Goal: Information Seeking & Learning: Learn about a topic

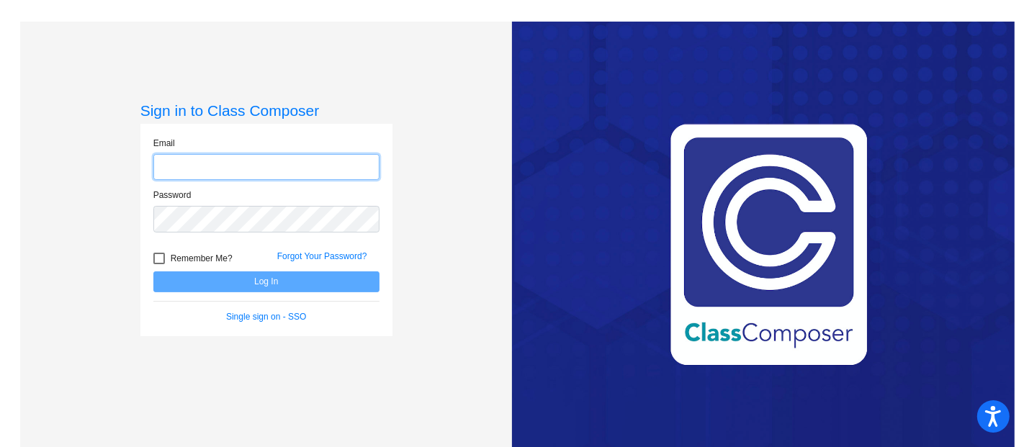
type input "[EMAIL_ADDRESS][DOMAIN_NAME]"
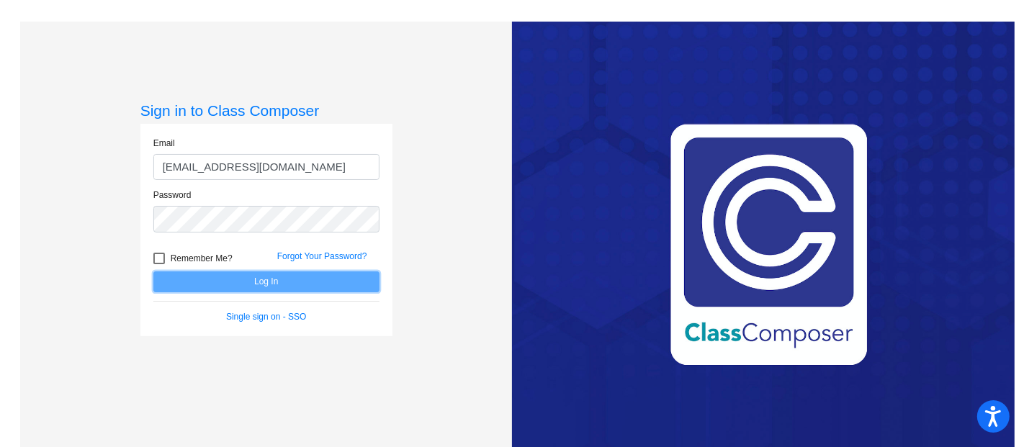
click at [222, 285] on button "Log In" at bounding box center [266, 281] width 226 height 21
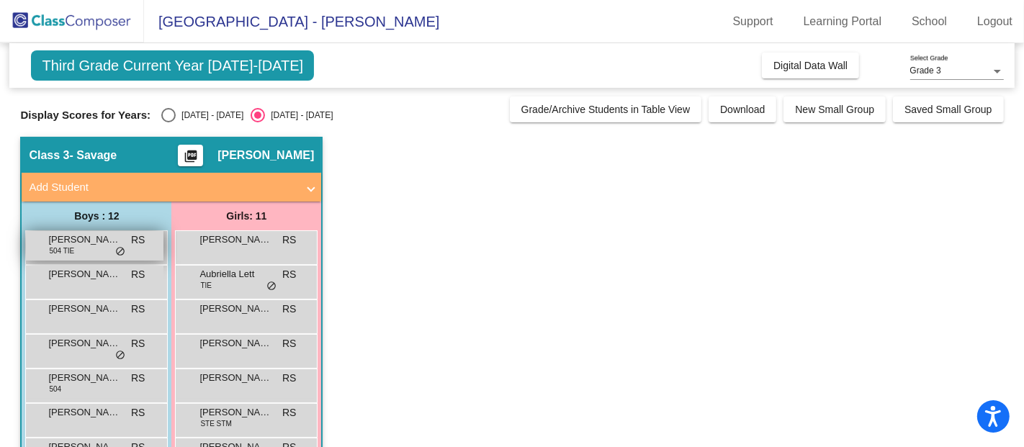
click at [110, 238] on span "[PERSON_NAME] [PERSON_NAME]" at bounding box center [84, 240] width 72 height 14
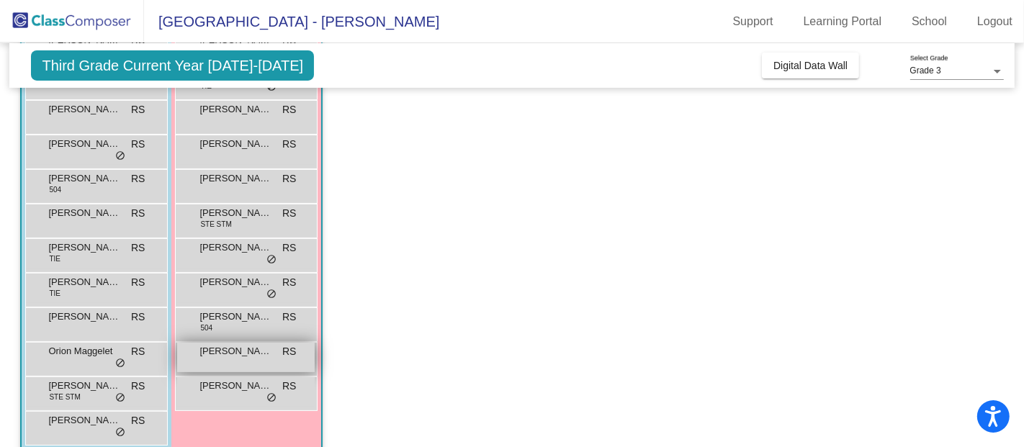
scroll to position [220, 0]
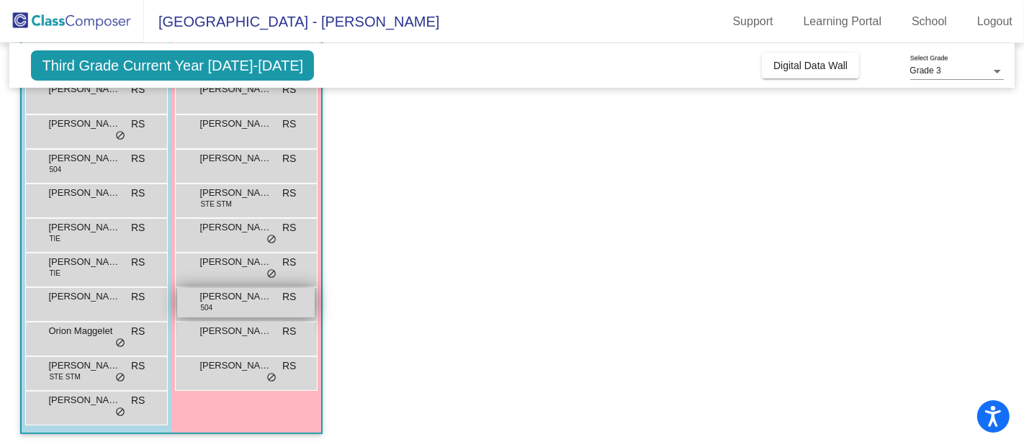
click at [251, 304] on div "[PERSON_NAME] 504 RS lock do_not_disturb_alt" at bounding box center [246, 303] width 138 height 30
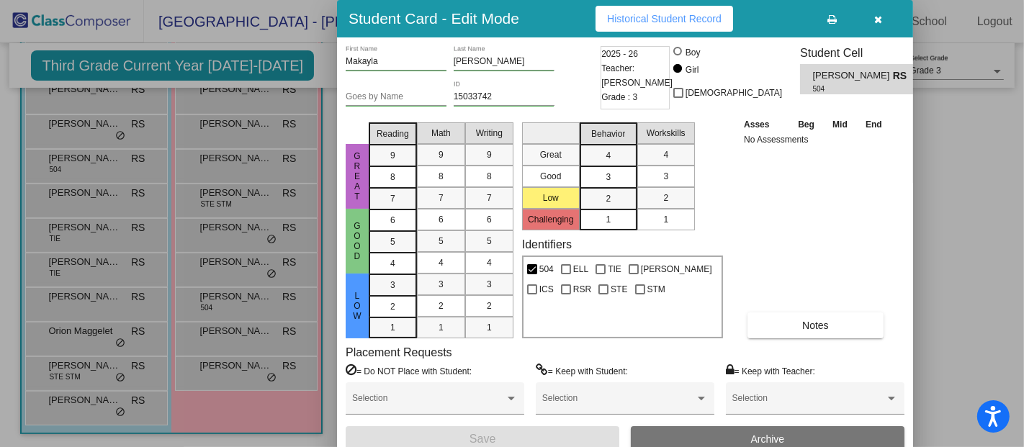
click at [621, 19] on span "Historical Student Record" at bounding box center [664, 19] width 114 height 12
click at [882, 15] on icon "button" at bounding box center [879, 19] width 8 height 10
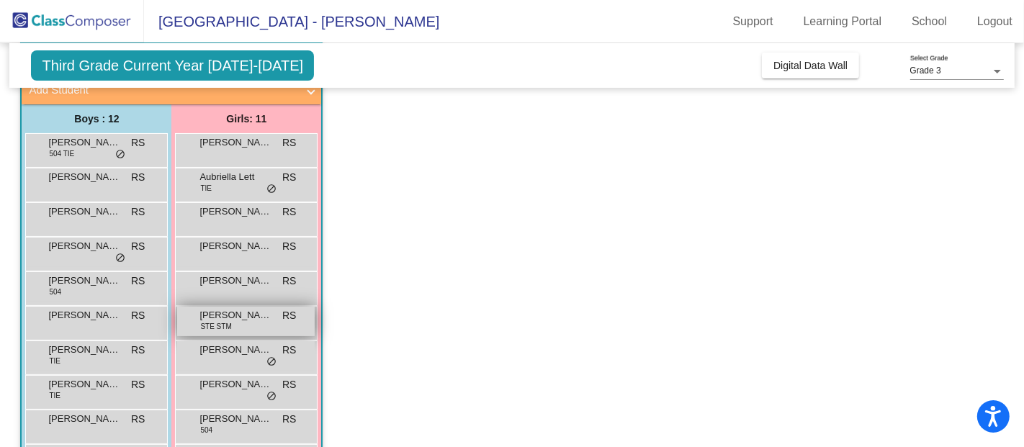
scroll to position [0, 0]
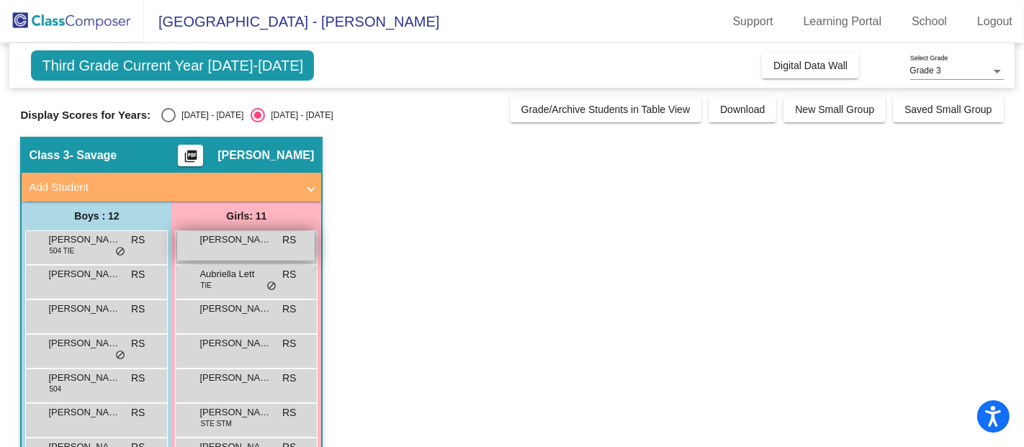
click at [245, 243] on span "[PERSON_NAME]" at bounding box center [235, 240] width 72 height 14
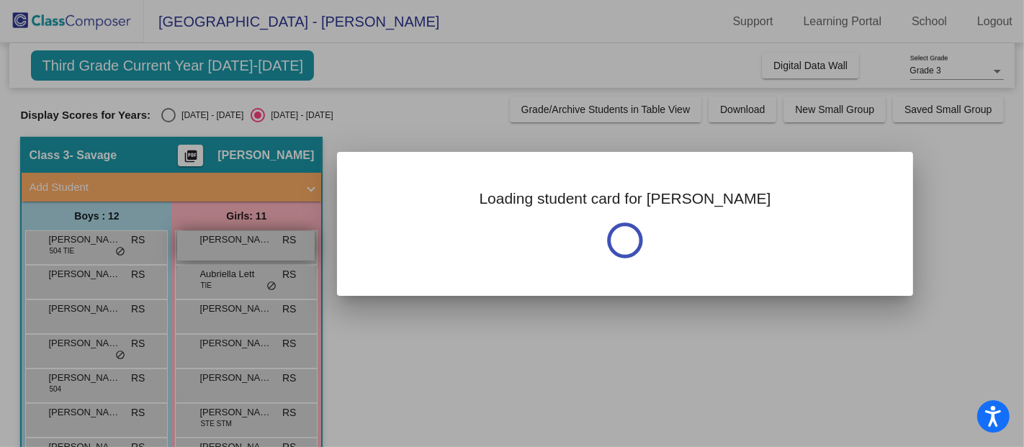
click at [245, 243] on div at bounding box center [512, 223] width 1024 height 447
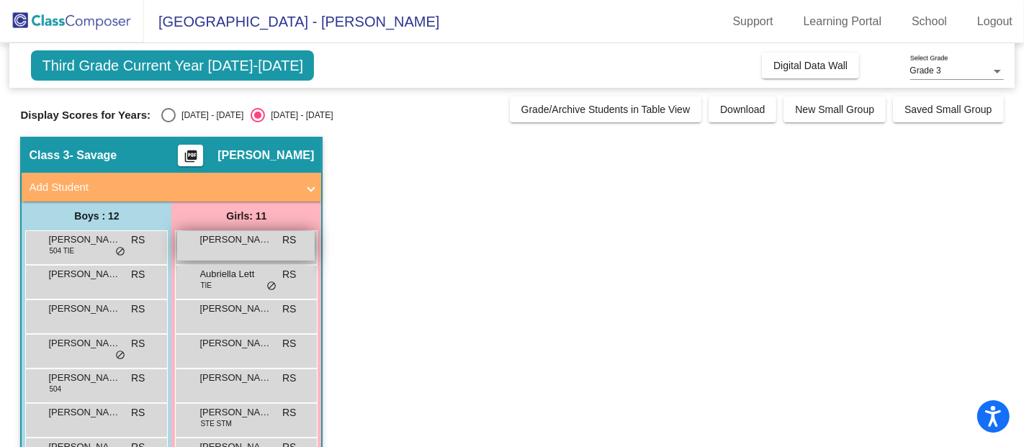
click at [245, 243] on span "[PERSON_NAME]" at bounding box center [235, 240] width 72 height 14
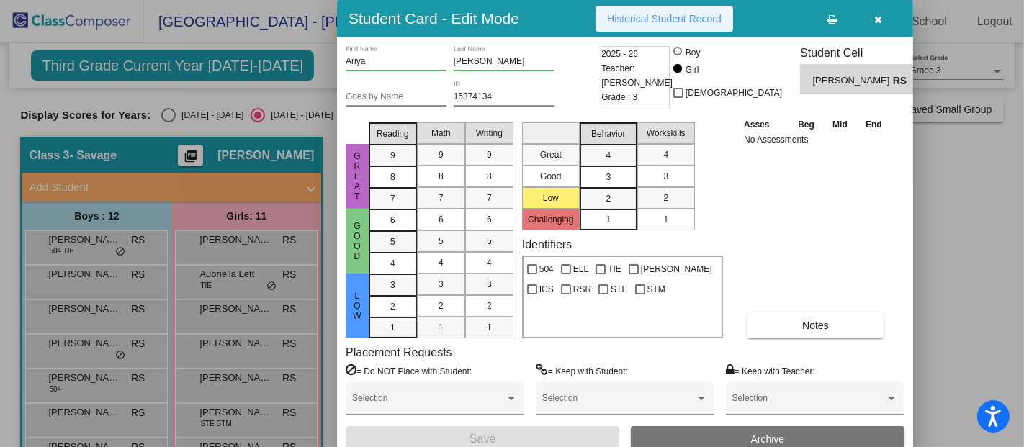
click at [693, 13] on span "Historical Student Record" at bounding box center [664, 19] width 114 height 12
click at [880, 11] on button "button" at bounding box center [878, 19] width 46 height 26
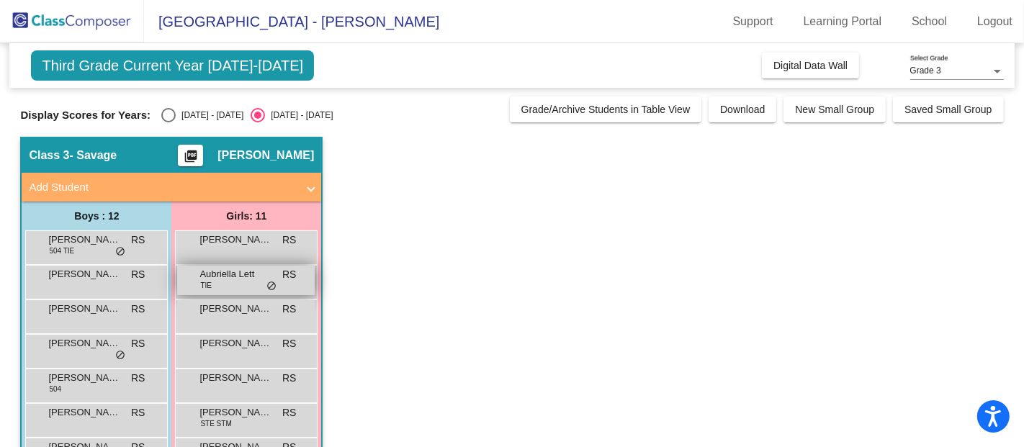
click at [240, 284] on div "Aubriella Lett TIE RS lock do_not_disturb_alt" at bounding box center [246, 281] width 138 height 30
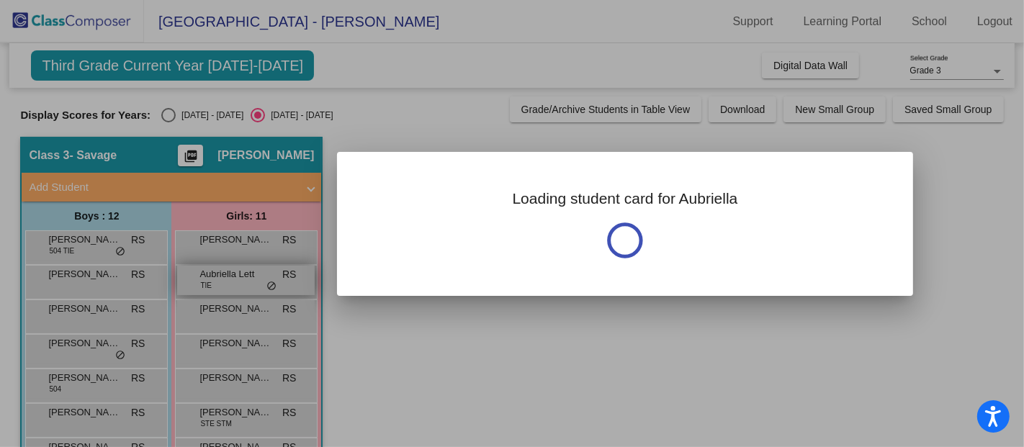
click at [240, 284] on div at bounding box center [512, 223] width 1024 height 447
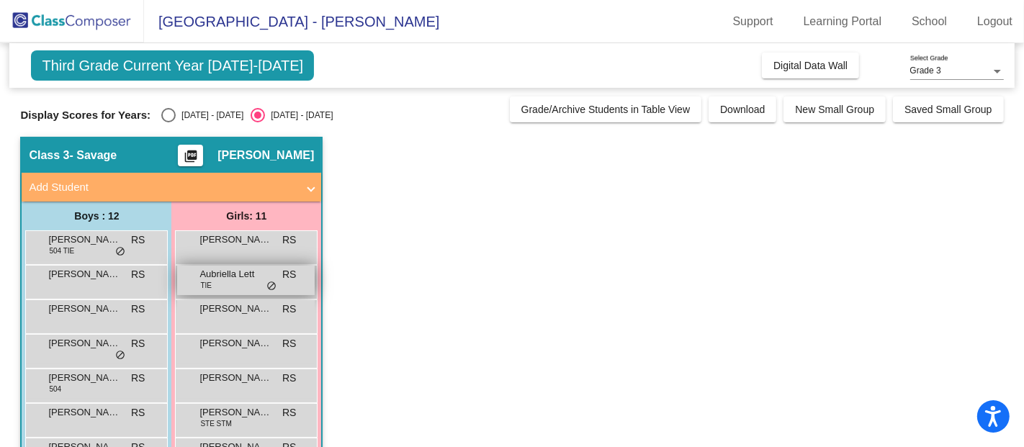
click at [240, 284] on div "Aubriella Lett TIE RS lock do_not_disturb_alt" at bounding box center [246, 281] width 138 height 30
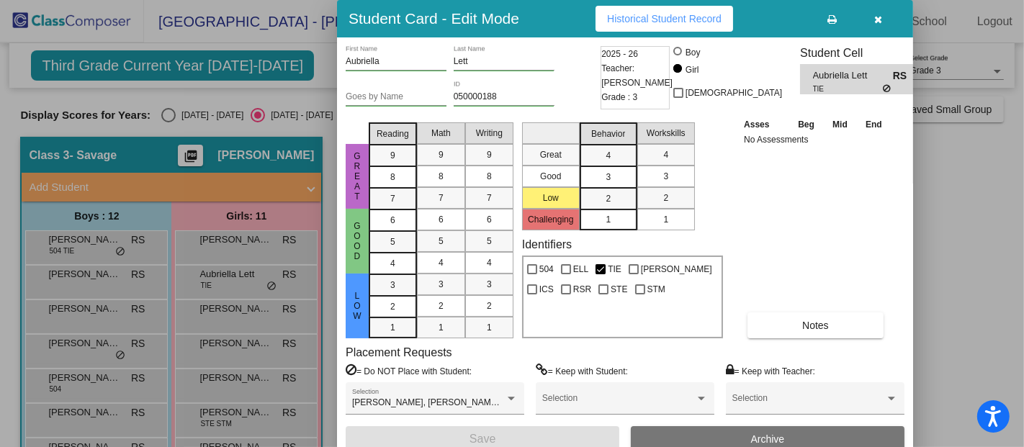
click at [793, 211] on div "Asses Beg Mid End No Assessments Notes" at bounding box center [815, 228] width 151 height 222
click at [882, 16] on icon "button" at bounding box center [879, 19] width 8 height 10
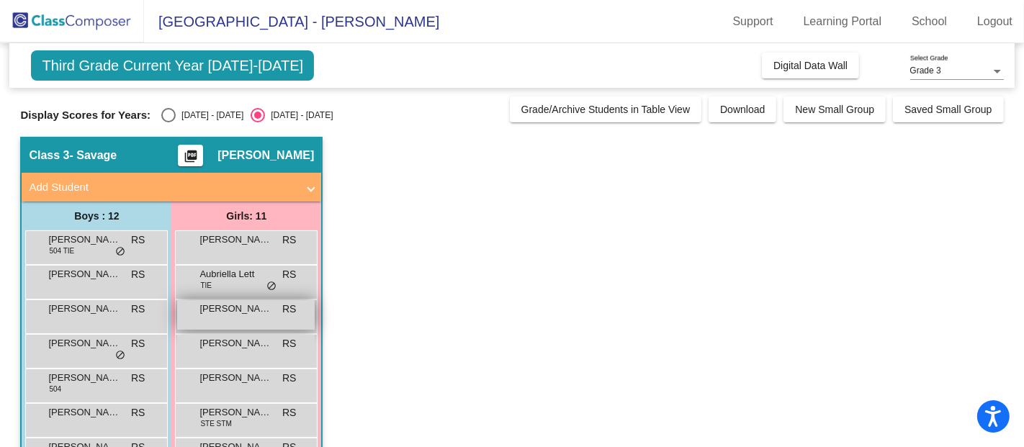
click at [194, 315] on div "[PERSON_NAME] lock do_not_disturb_alt" at bounding box center [246, 315] width 138 height 30
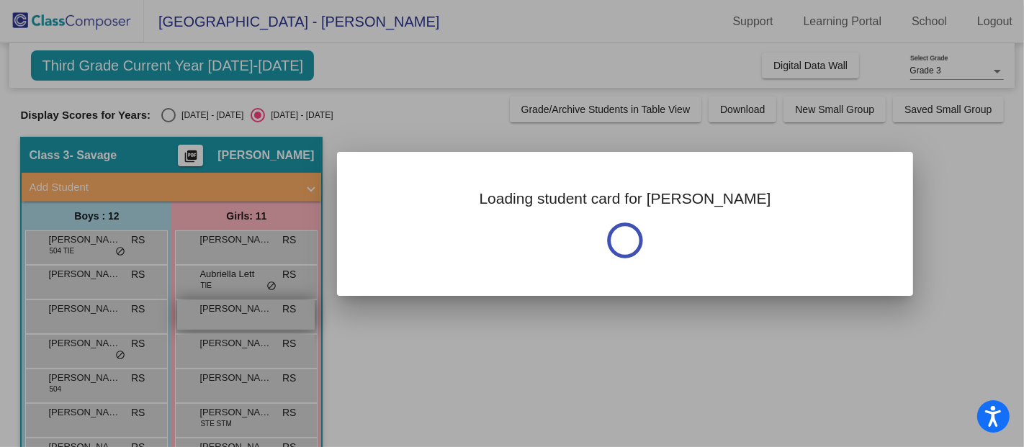
click at [194, 315] on div at bounding box center [512, 223] width 1024 height 447
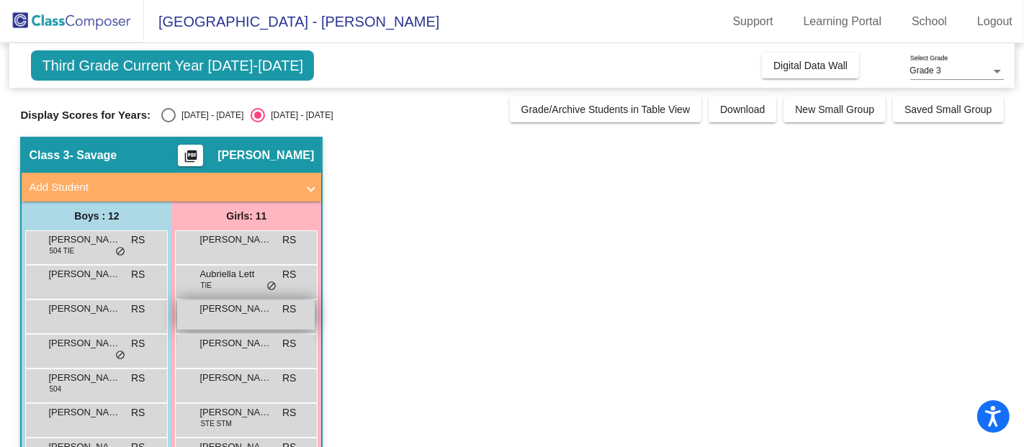
click at [194, 315] on div "[PERSON_NAME] lock do_not_disturb_alt" at bounding box center [246, 315] width 138 height 30
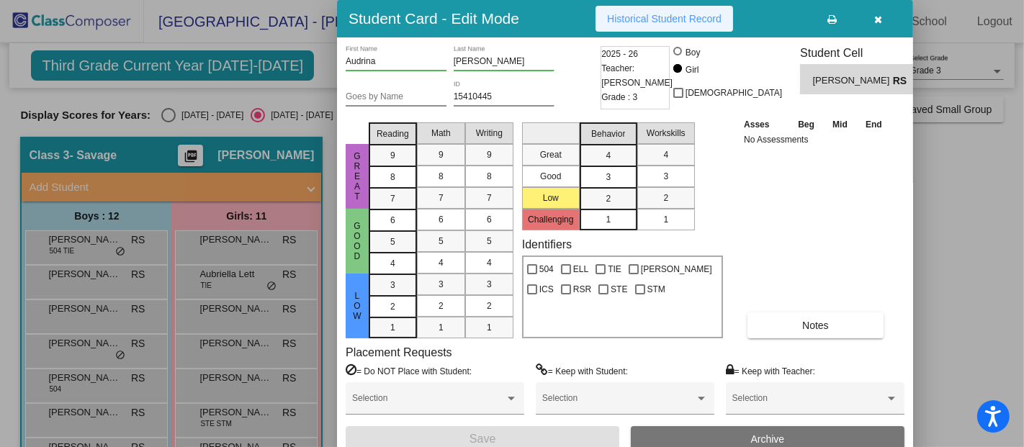
click at [662, 17] on span "Historical Student Record" at bounding box center [664, 19] width 114 height 12
drag, startPoint x: 873, startPoint y: 18, endPoint x: 860, endPoint y: 21, distance: 14.0
click at [873, 17] on button "button" at bounding box center [878, 19] width 46 height 26
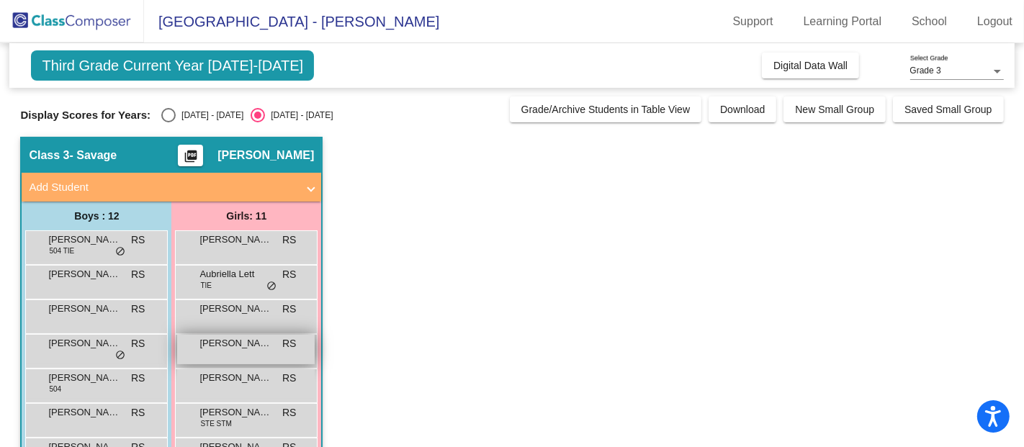
click at [236, 356] on div "[PERSON_NAME] RS lock do_not_disturb_alt" at bounding box center [246, 350] width 138 height 30
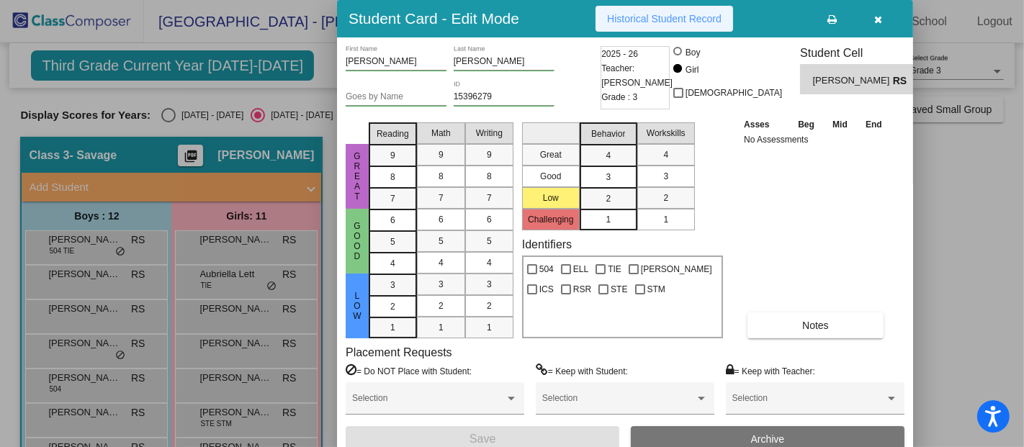
click at [689, 13] on span "Historical Student Record" at bounding box center [664, 19] width 114 height 12
click at [873, 17] on button "button" at bounding box center [878, 19] width 46 height 26
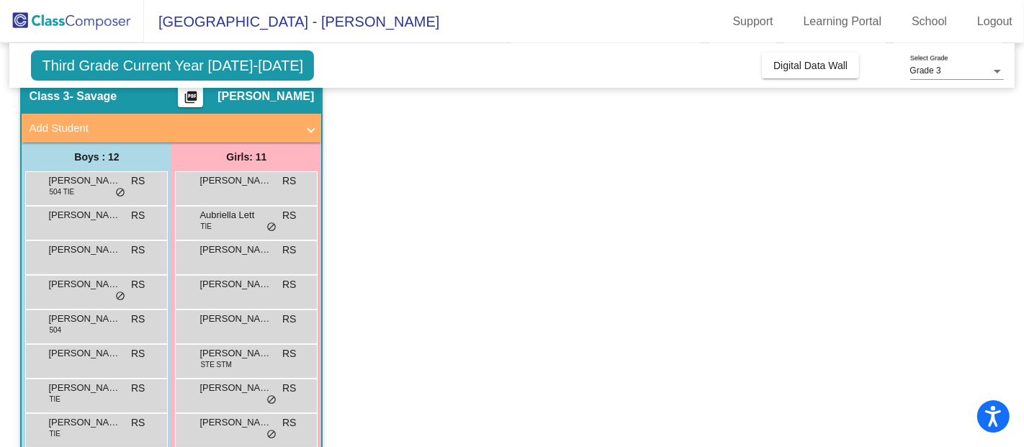
scroll to position [160, 0]
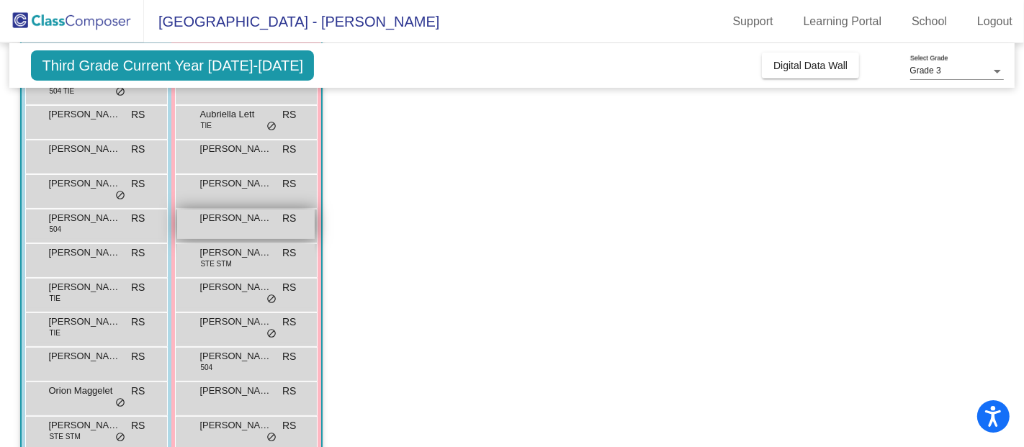
click at [232, 231] on div "[PERSON_NAME] RS lock do_not_disturb_alt" at bounding box center [246, 224] width 138 height 30
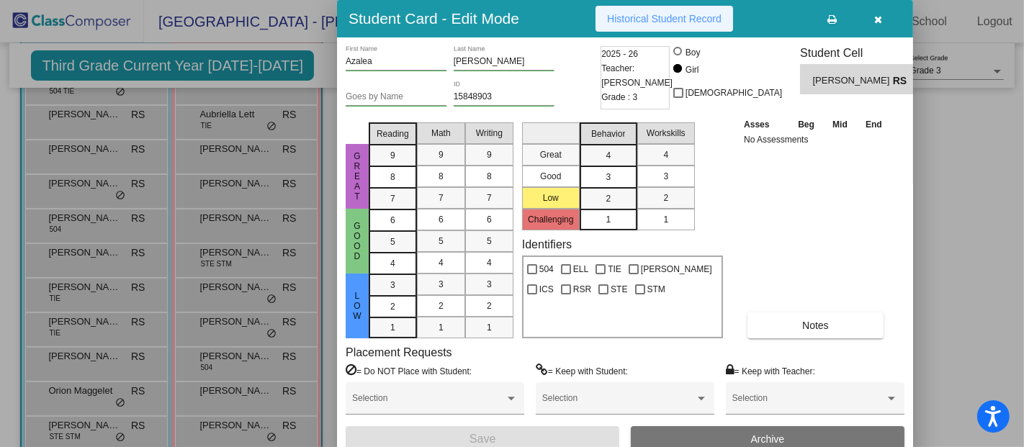
click at [637, 6] on button "Historical Student Record" at bounding box center [664, 19] width 138 height 26
click at [876, 17] on icon "button" at bounding box center [879, 19] width 8 height 10
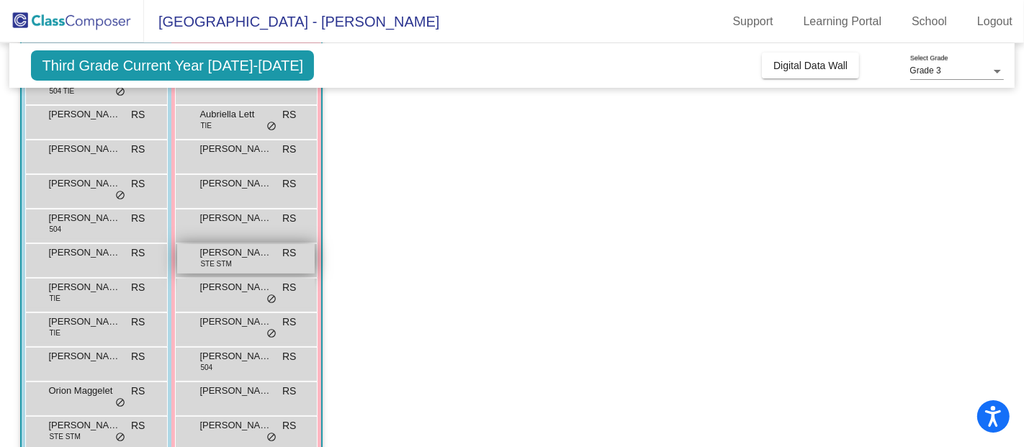
click at [224, 271] on div "[PERSON_NAME] STE STM RS lock do_not_disturb_alt" at bounding box center [246, 259] width 138 height 30
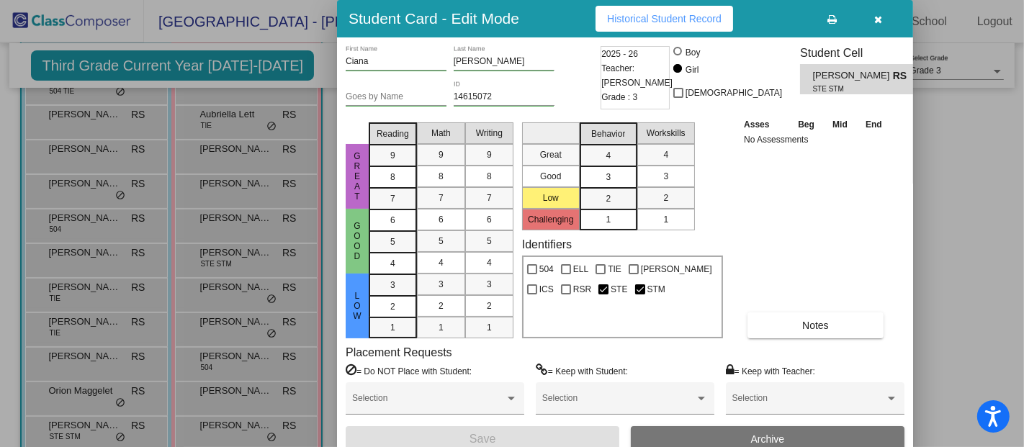
click at [644, 10] on button "Historical Student Record" at bounding box center [664, 19] width 138 height 26
click at [882, 14] on icon "button" at bounding box center [879, 19] width 8 height 10
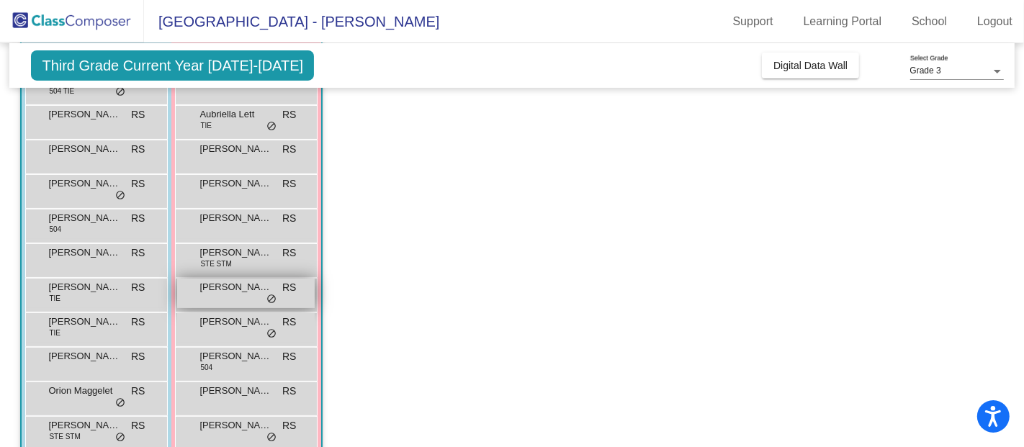
click at [237, 289] on span "[PERSON_NAME]" at bounding box center [235, 287] width 72 height 14
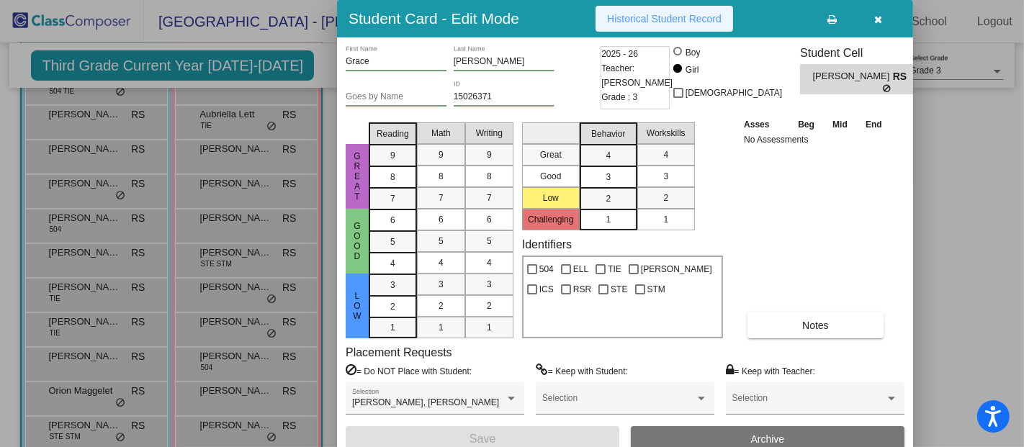
click at [621, 19] on span "Historical Student Record" at bounding box center [664, 19] width 114 height 12
click at [882, 12] on button "button" at bounding box center [878, 19] width 46 height 26
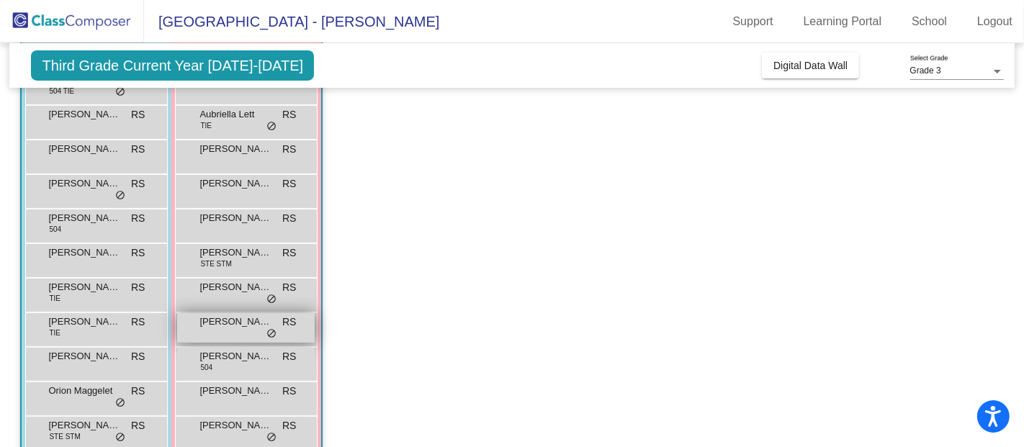
click at [233, 336] on div "[PERSON_NAME] RS lock do_not_disturb_alt" at bounding box center [246, 328] width 138 height 30
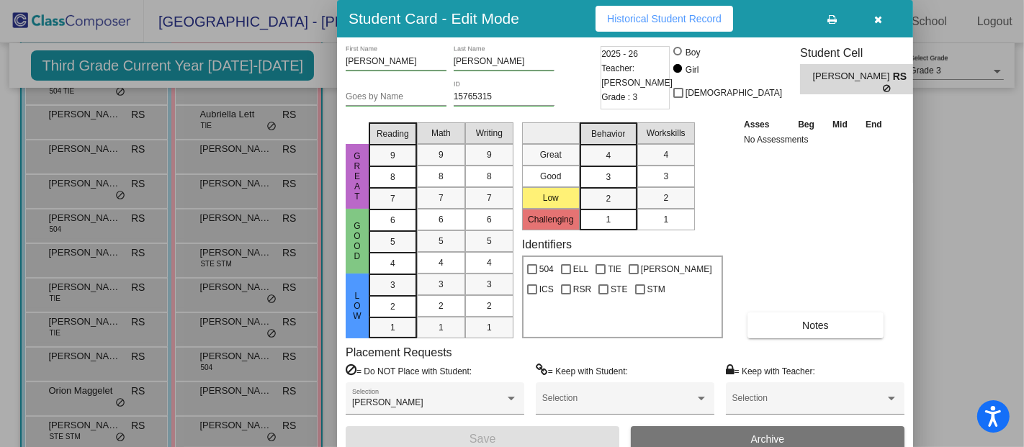
click at [650, 17] on span "Historical Student Record" at bounding box center [664, 19] width 114 height 12
click at [880, 21] on icon "button" at bounding box center [879, 19] width 8 height 10
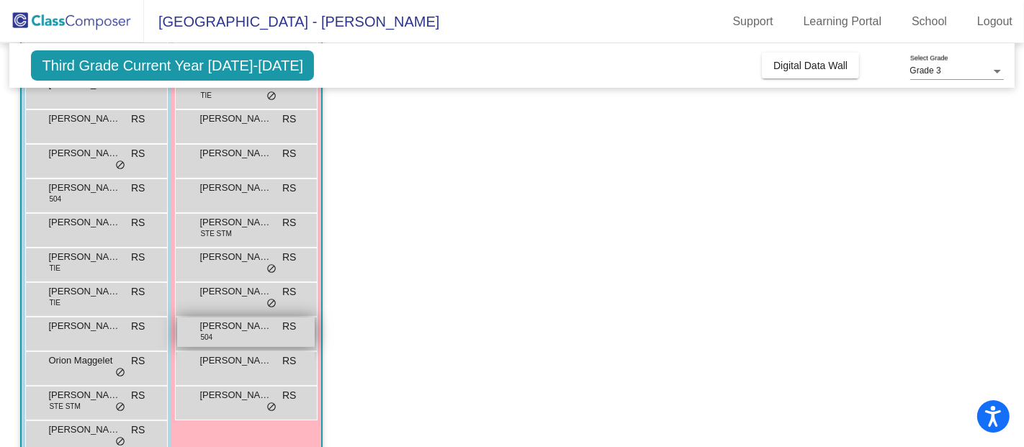
scroll to position [220, 0]
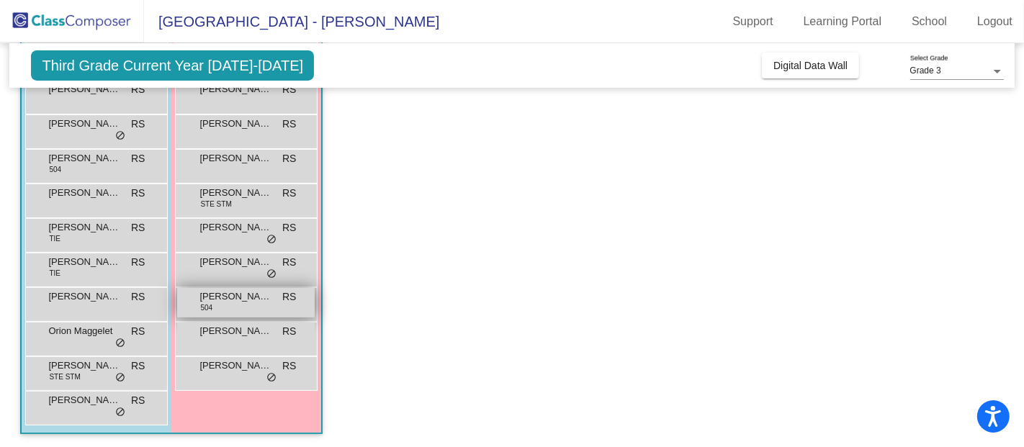
click at [224, 301] on span "[PERSON_NAME]" at bounding box center [235, 296] width 72 height 14
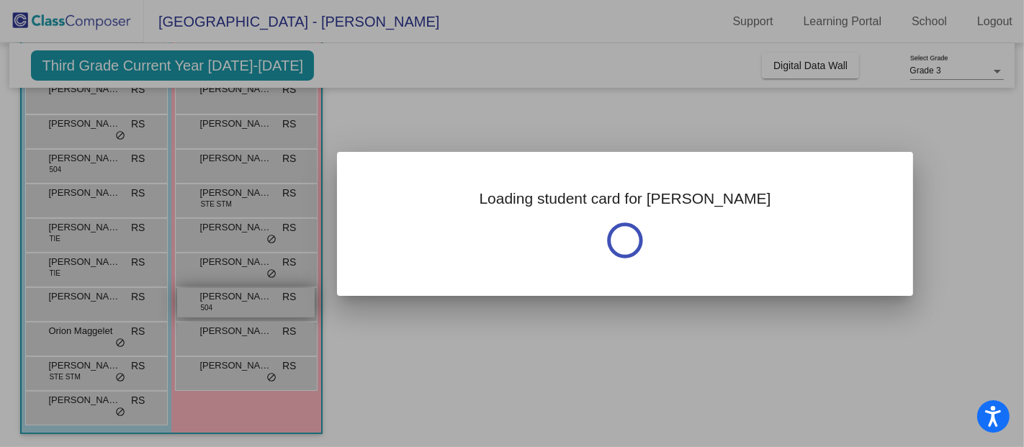
click at [224, 301] on div at bounding box center [512, 223] width 1024 height 447
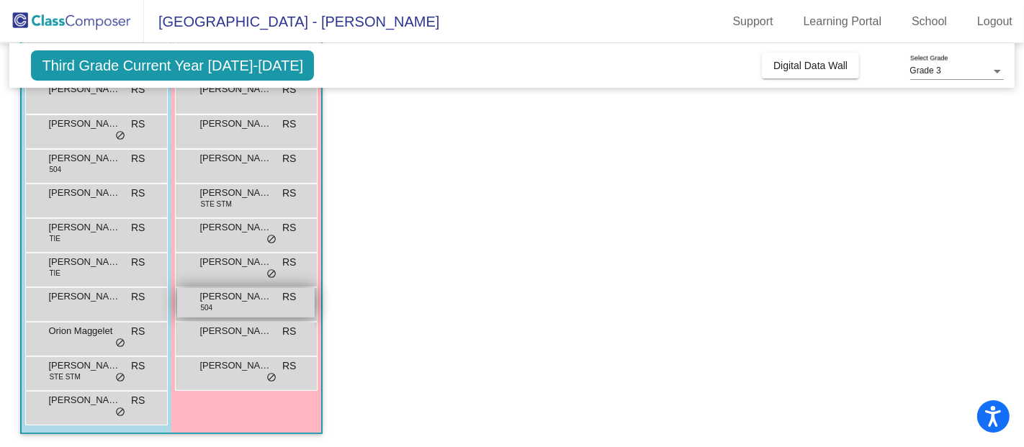
click at [226, 299] on span "[PERSON_NAME]" at bounding box center [235, 296] width 72 height 14
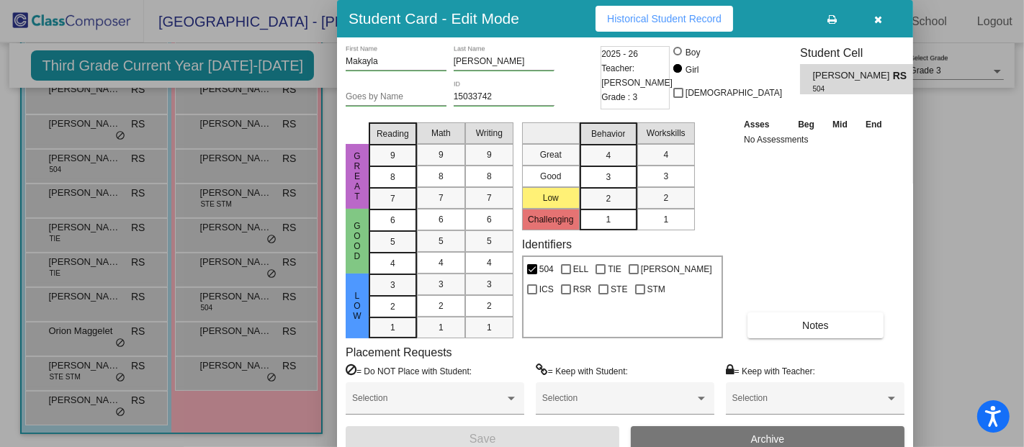
click at [691, 14] on span "Historical Student Record" at bounding box center [664, 19] width 114 height 12
click at [883, 11] on button "button" at bounding box center [878, 19] width 46 height 26
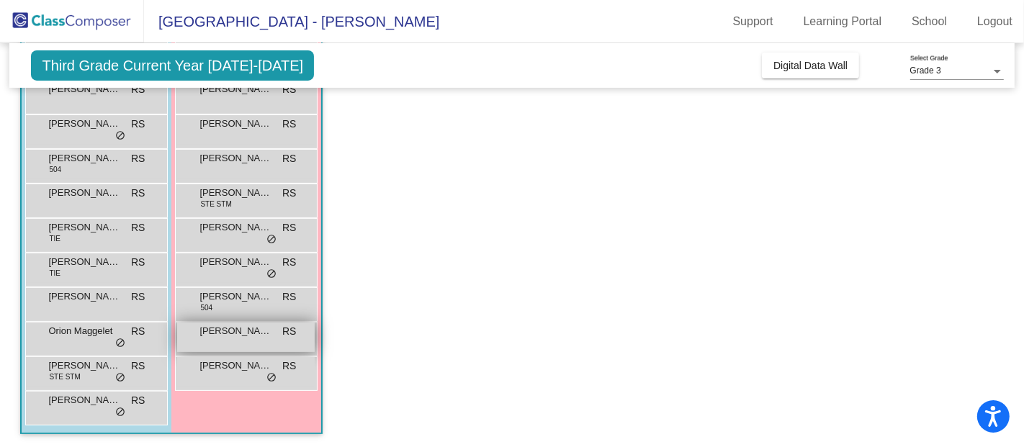
click at [246, 336] on span "[PERSON_NAME]" at bounding box center [235, 331] width 72 height 14
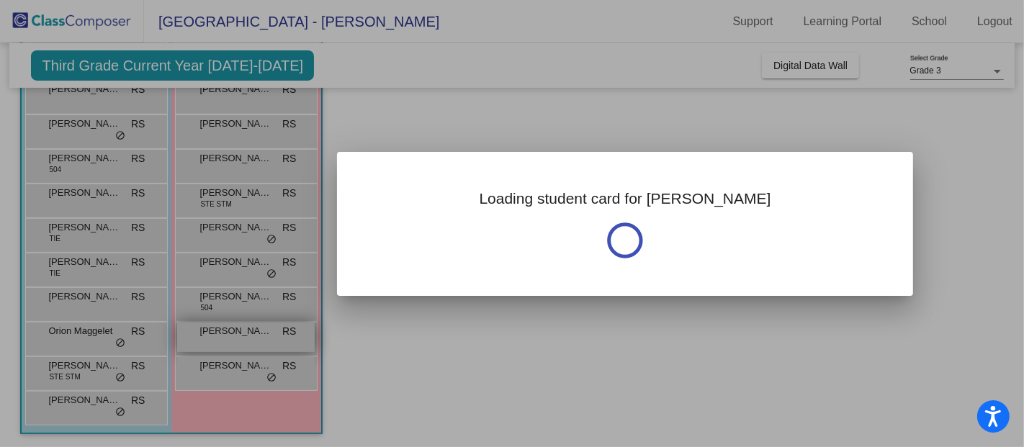
click at [246, 336] on div at bounding box center [512, 223] width 1024 height 447
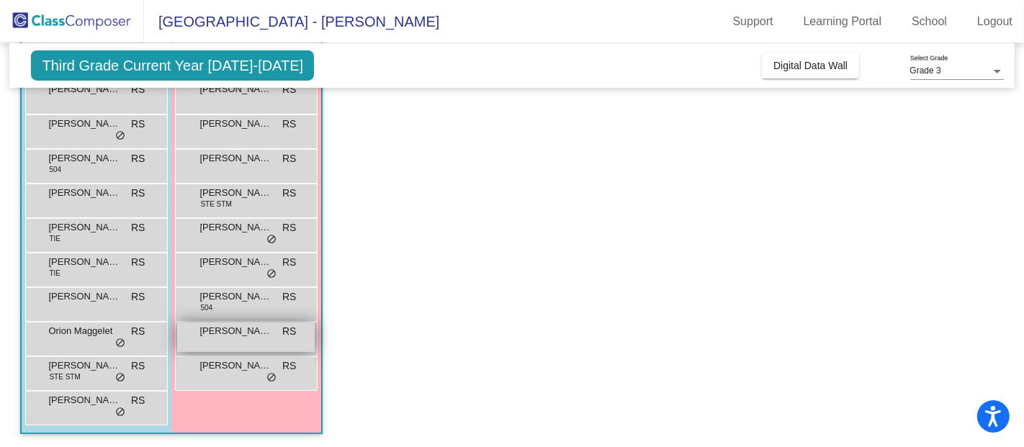
click at [246, 336] on span "[PERSON_NAME]" at bounding box center [235, 331] width 72 height 14
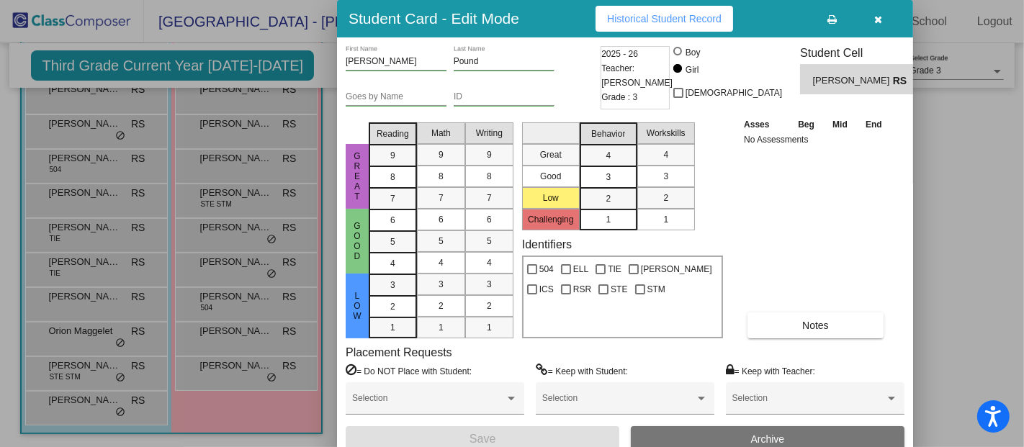
click at [657, 17] on span "Historical Student Record" at bounding box center [664, 19] width 114 height 12
click at [884, 19] on button "button" at bounding box center [878, 19] width 46 height 26
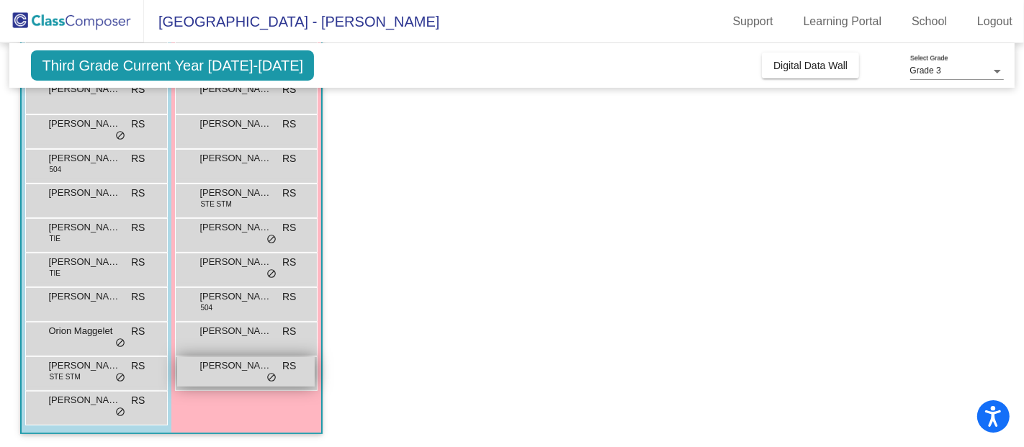
click at [243, 374] on div "[PERSON_NAME] RS lock do_not_disturb_alt" at bounding box center [246, 372] width 138 height 30
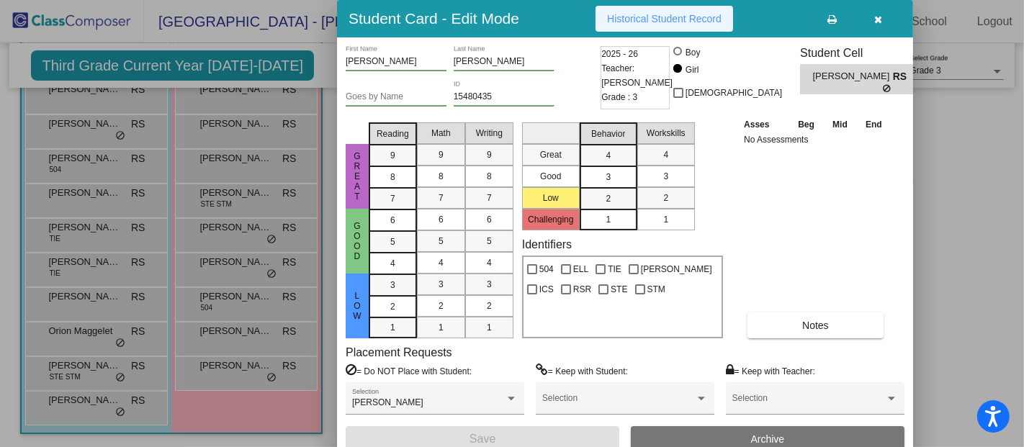
click at [716, 22] on span "Historical Student Record" at bounding box center [664, 19] width 114 height 12
click at [878, 15] on icon "button" at bounding box center [879, 19] width 8 height 10
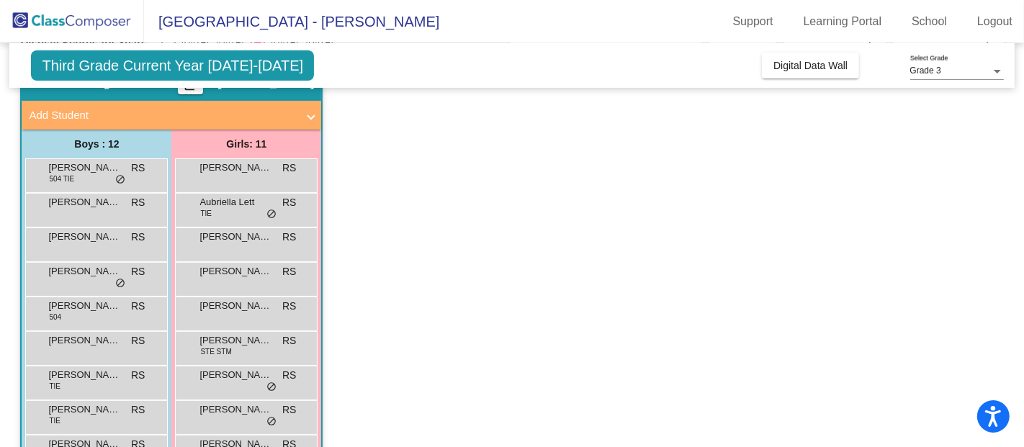
scroll to position [0, 0]
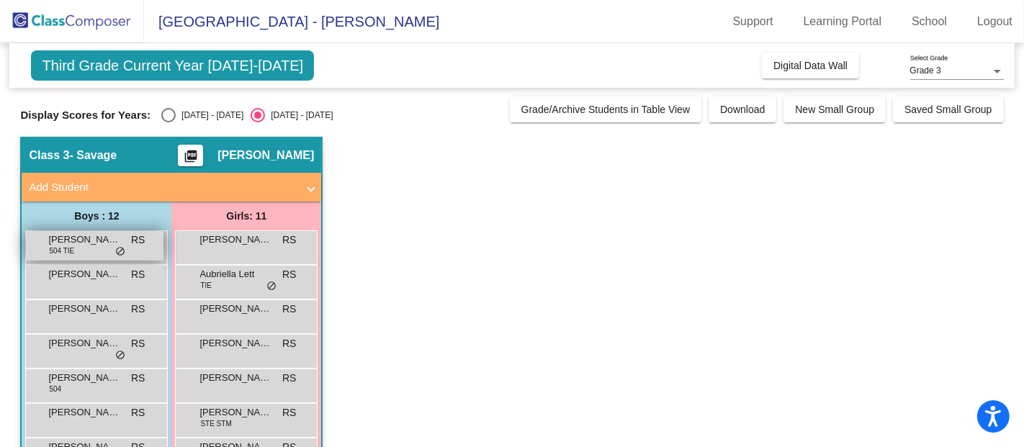
click at [98, 250] on div "[PERSON_NAME] [PERSON_NAME] 504 TIE RS lock do_not_disturb_alt" at bounding box center [95, 246] width 138 height 30
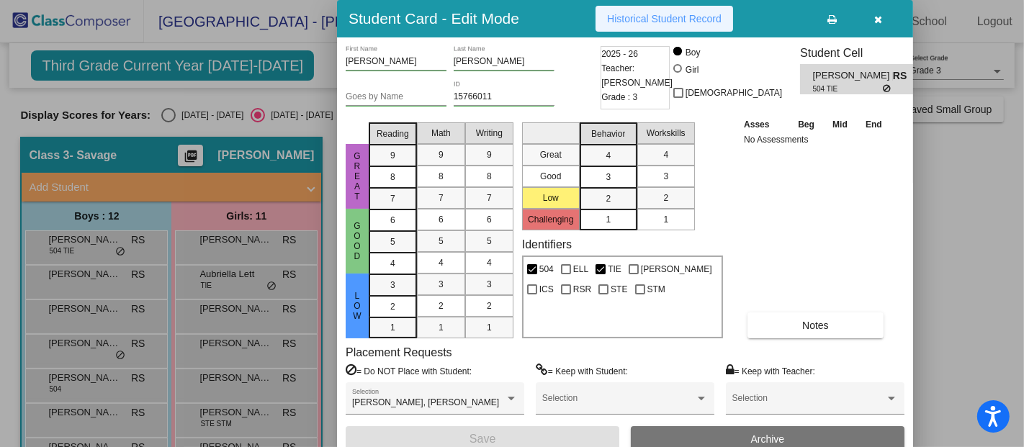
click at [677, 15] on span "Historical Student Record" at bounding box center [664, 19] width 114 height 12
click at [873, 8] on button "button" at bounding box center [878, 19] width 46 height 26
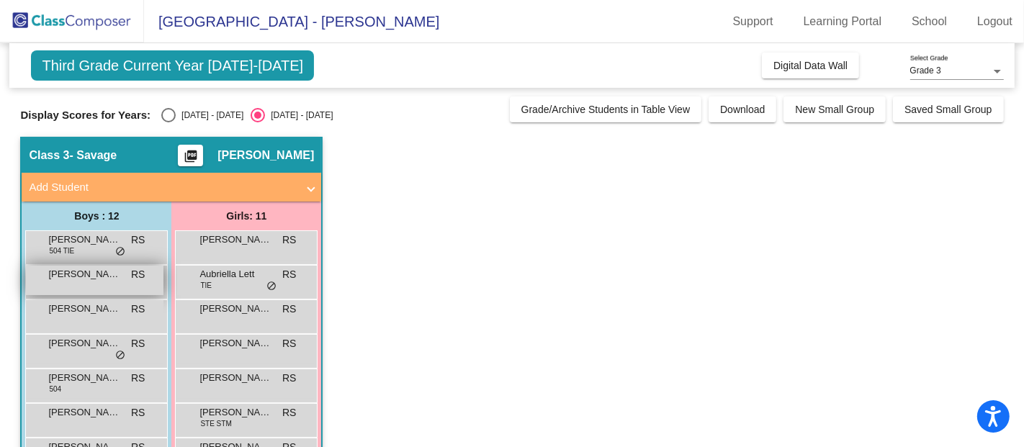
click at [89, 268] on span "[PERSON_NAME]" at bounding box center [84, 274] width 72 height 14
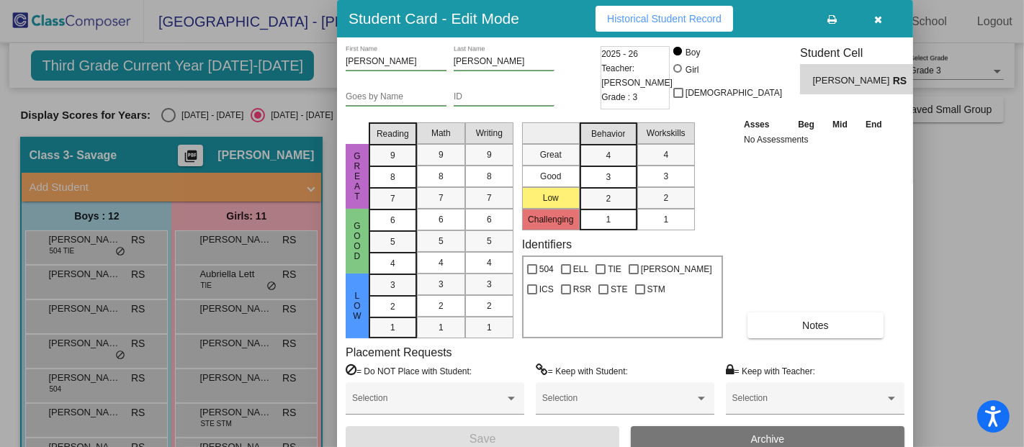
click at [623, 14] on span "Historical Student Record" at bounding box center [664, 19] width 114 height 12
click at [121, 313] on div at bounding box center [512, 223] width 1024 height 447
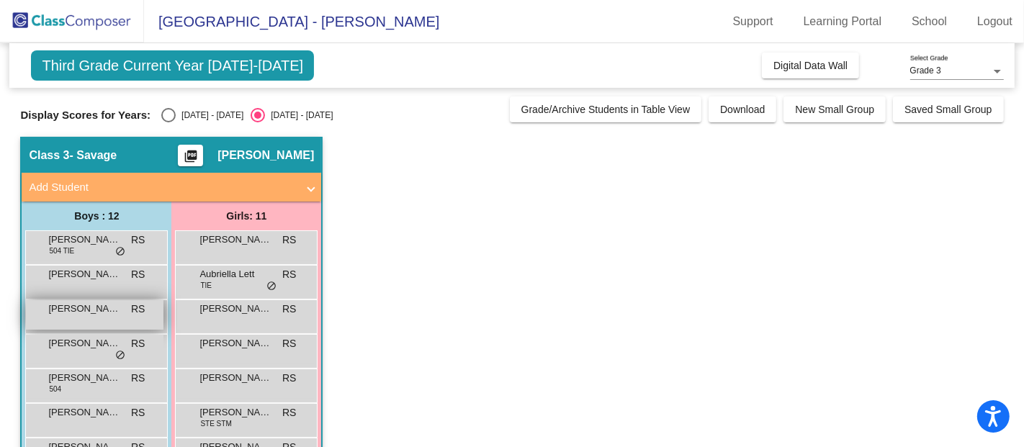
click at [70, 307] on span "[PERSON_NAME]" at bounding box center [84, 309] width 72 height 14
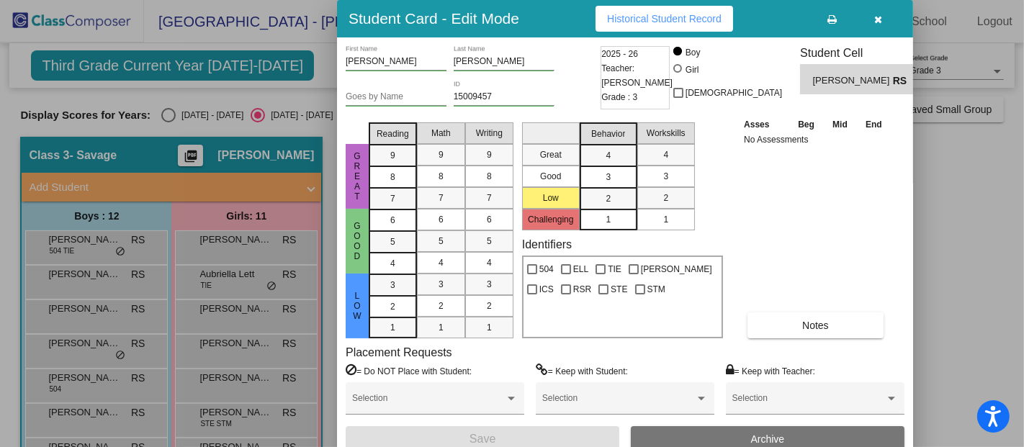
click at [876, 14] on icon "button" at bounding box center [879, 19] width 8 height 10
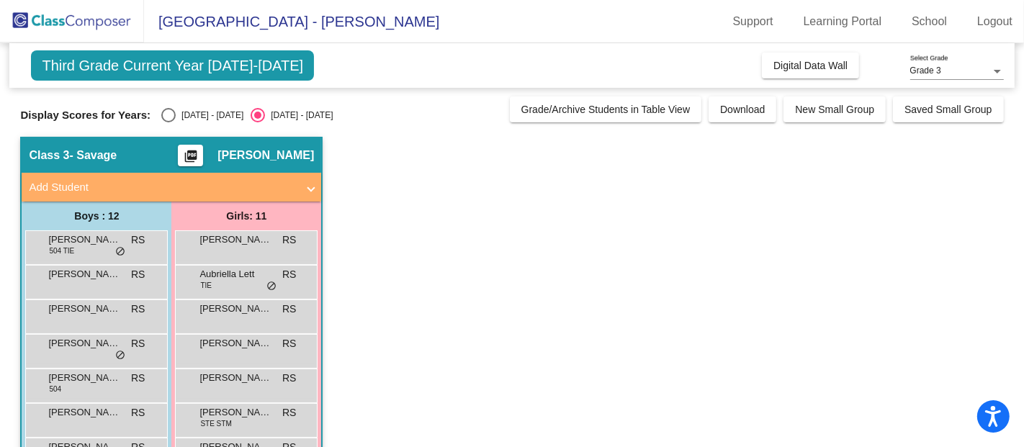
click at [619, 224] on app-classroom "Class 3 - Savage picture_as_pdf [PERSON_NAME] Add Student First Name Last Name …" at bounding box center [511, 402] width 983 height 531
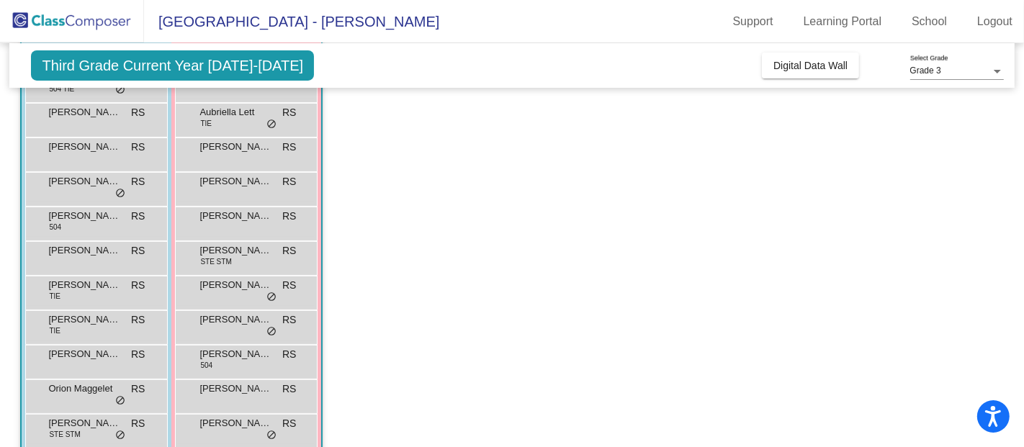
scroll to position [220, 0]
